Goal: Task Accomplishment & Management: Manage account settings

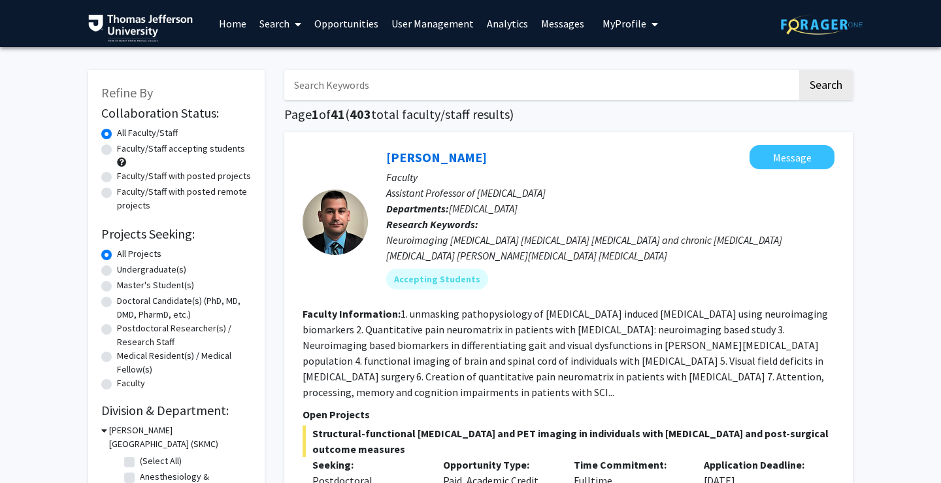
click at [649, 29] on span "My profile dropdown to access profile and logout" at bounding box center [652, 24] width 12 height 46
click at [625, 103] on link "Log Out" at bounding box center [671, 101] width 118 height 16
